Goal: Find specific page/section: Find specific page/section

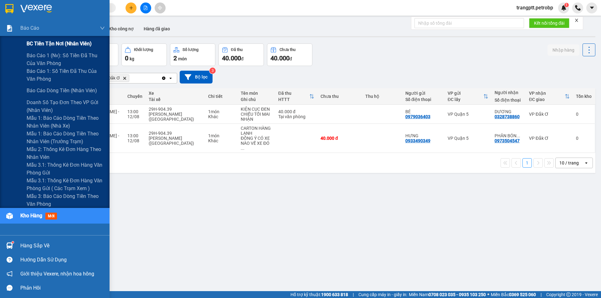
scroll to position [20, 0]
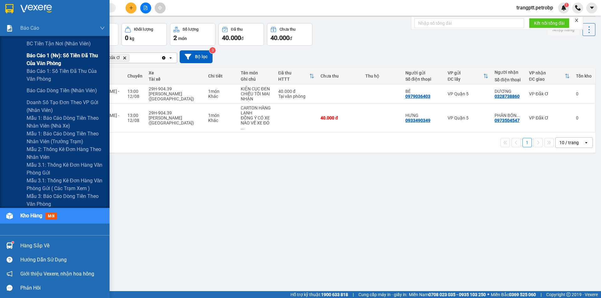
click at [49, 55] on span "Báo cáo 1 (nv): Số tiền đã thu của văn phòng" at bounding box center [66, 60] width 78 height 16
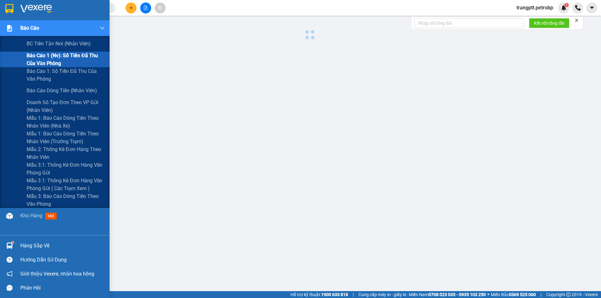
scroll to position [12, 0]
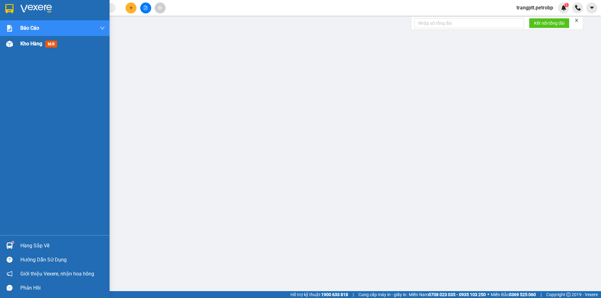
click at [31, 45] on span "Kho hàng" at bounding box center [31, 44] width 22 height 6
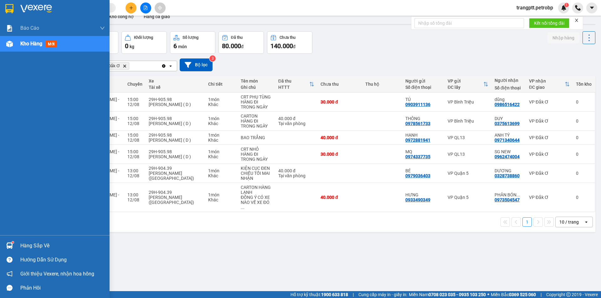
click at [36, 245] on div "Hàng sắp về" at bounding box center [62, 245] width 85 height 9
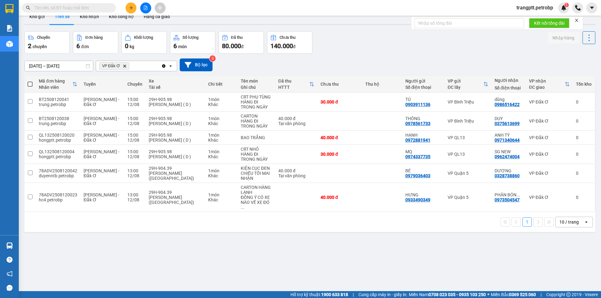
click at [332, 265] on section "Kết quả tìm kiếm ( 0 ) Bộ lọc No Data trangptt.petrobp 1 Báo cáo BC tiền tận nơ…" at bounding box center [300, 149] width 601 height 298
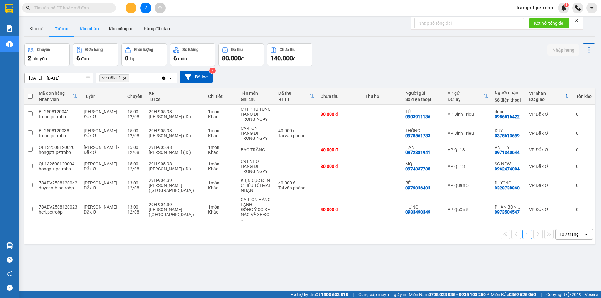
click at [88, 28] on button "Kho nhận" at bounding box center [89, 28] width 29 height 15
type input "[DATE] – [DATE]"
